Goal: Book appointment/travel/reservation

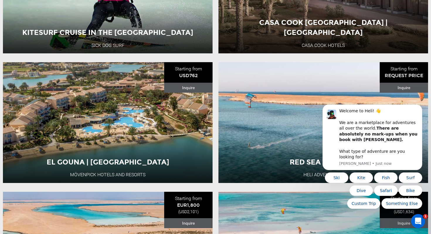
scroll to position [136, 0]
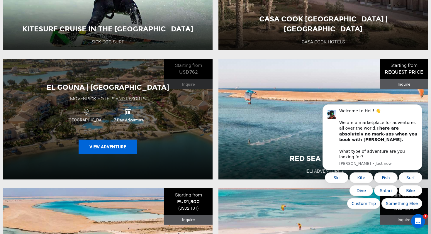
click at [118, 142] on button "View Adventure" at bounding box center [108, 147] width 59 height 15
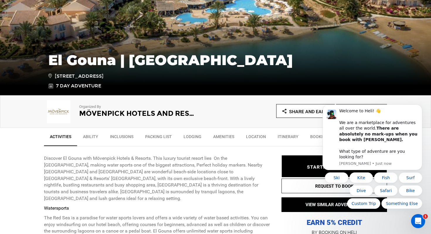
scroll to position [102, 0]
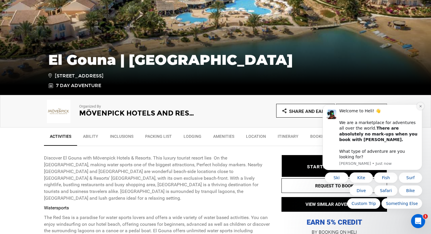
click at [419, 108] on icon "Dismiss notification" at bounding box center [420, 106] width 3 height 3
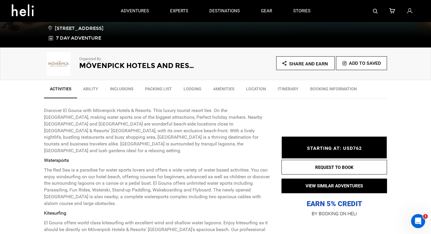
scroll to position [142, 0]
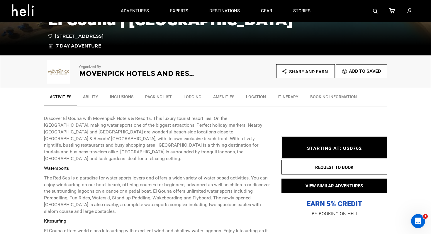
click at [349, 146] on span "STARTING AT: USD762" at bounding box center [334, 148] width 55 height 6
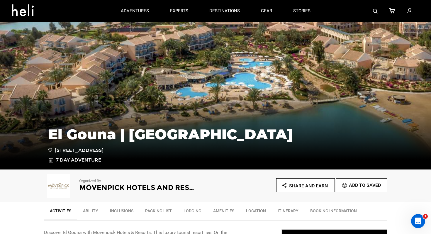
scroll to position [29, 0]
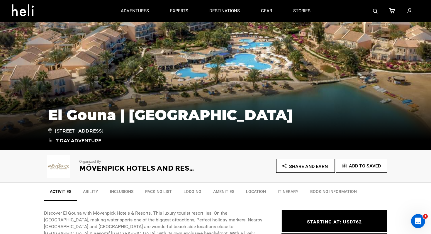
click at [94, 194] on link "Ability" at bounding box center [90, 193] width 27 height 15
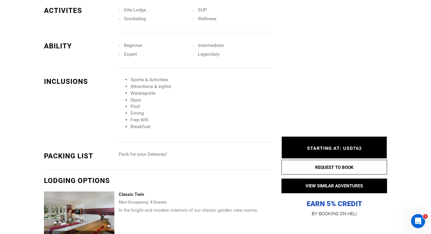
scroll to position [607, 0]
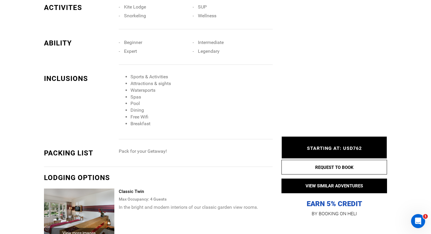
click at [92, 192] on img at bounding box center [79, 213] width 70 height 49
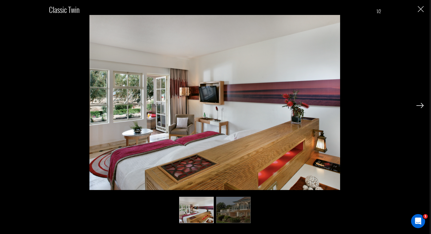
click at [59, 170] on div "Classic Twin [DEMOGRAPHIC_DATA]/2" at bounding box center [215, 95] width 332 height 189
click at [423, 12] on img "Close" at bounding box center [421, 9] width 6 height 6
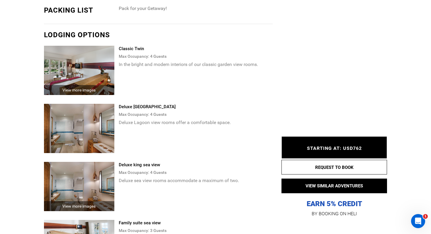
scroll to position [769, 0]
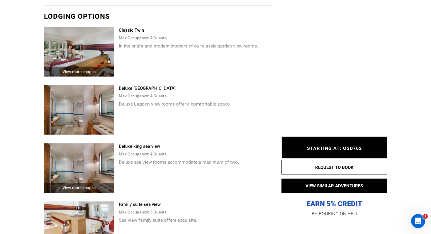
click at [352, 150] on span "STARTING AT: USD762" at bounding box center [334, 148] width 55 height 6
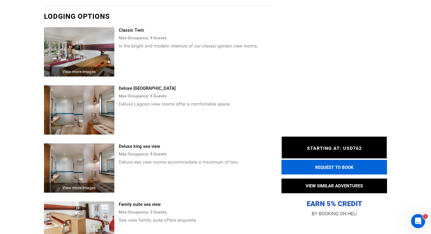
click at [343, 166] on button "REQUEST TO BOOK" at bounding box center [335, 167] width 106 height 15
